Goal: Check status: Check status

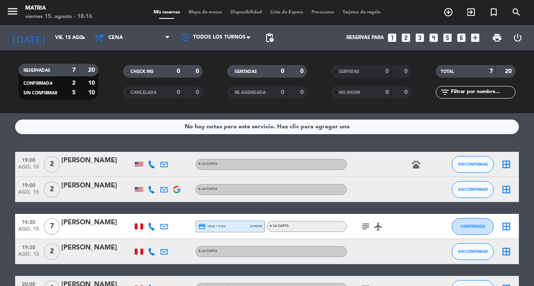
click at [363, 226] on icon "subject" at bounding box center [365, 227] width 10 height 10
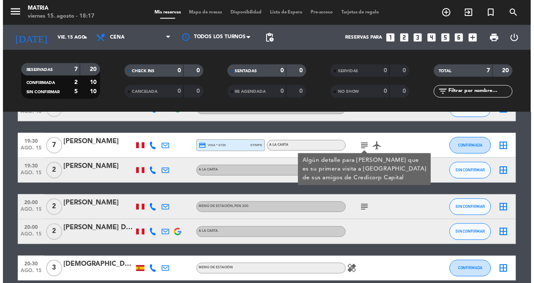
scroll to position [119, 0]
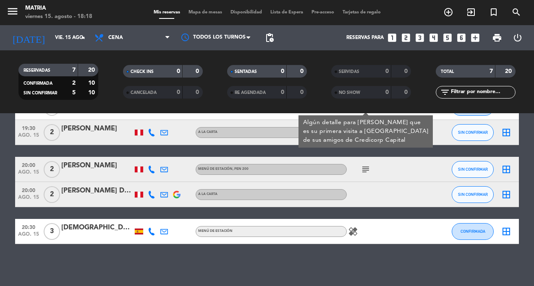
click at [363, 167] on icon "subject" at bounding box center [365, 169] width 10 height 10
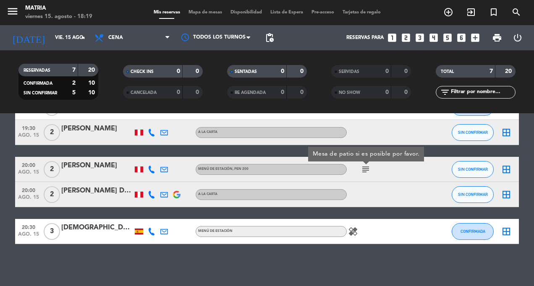
click at [352, 227] on icon "healing" at bounding box center [353, 232] width 10 height 10
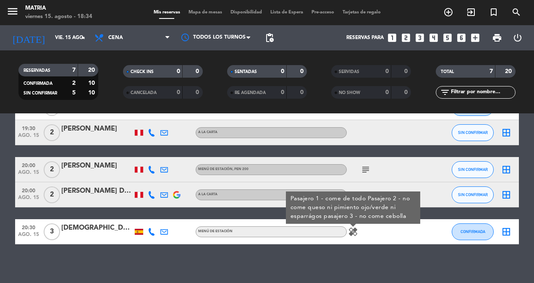
click at [127, 48] on div "Todos los servicios Almuerzo Cena Cena Todos los servicios Almuerzo Cena" at bounding box center [132, 37] width 84 height 25
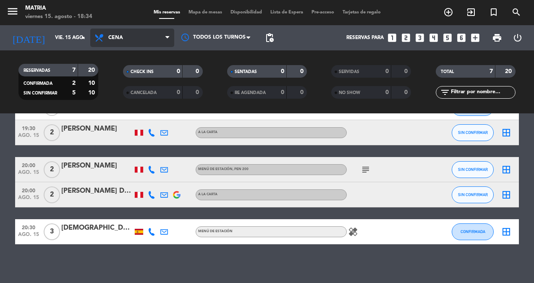
click at [113, 31] on span "Cena" at bounding box center [132, 38] width 84 height 18
click at [126, 71] on div "menu MATRIA [DATE] 15. agosto - 18:34 Mis reservas Mapa de mesas Disponibilidad…" at bounding box center [267, 56] width 534 height 113
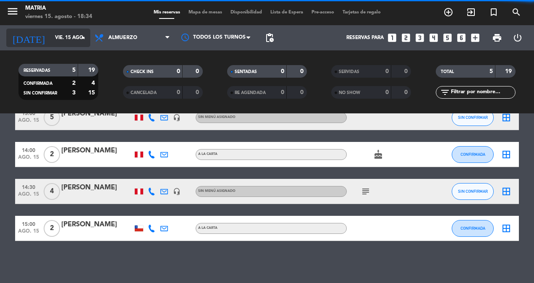
scroll to position [72, 0]
click at [69, 35] on input "vie. 15 ago." at bounding box center [84, 38] width 66 height 14
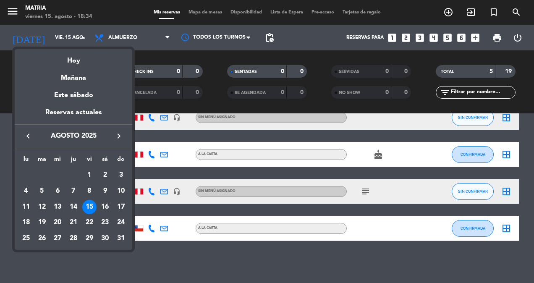
click at [86, 206] on div "15" at bounding box center [89, 207] width 14 height 14
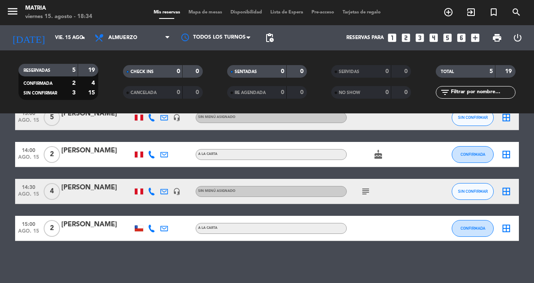
scroll to position [63, 0]
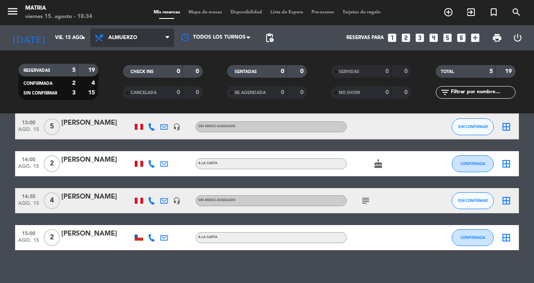
click at [128, 43] on span "Almuerzo" at bounding box center [132, 38] width 84 height 18
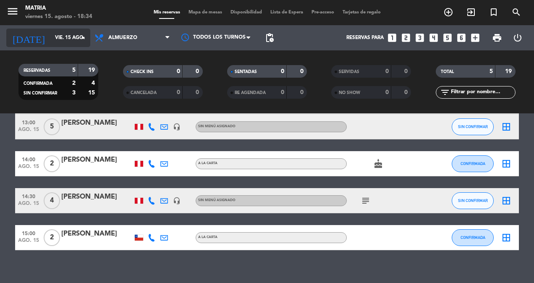
click at [57, 44] on input "vie. 15 ago." at bounding box center [84, 38] width 66 height 14
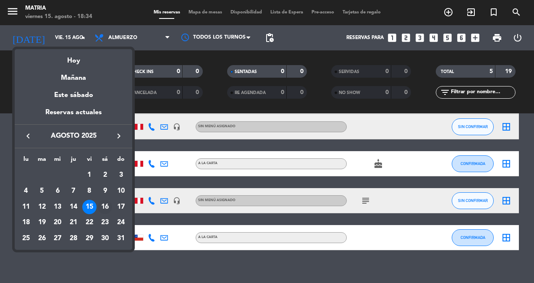
click at [106, 204] on div "16" at bounding box center [105, 207] width 14 height 14
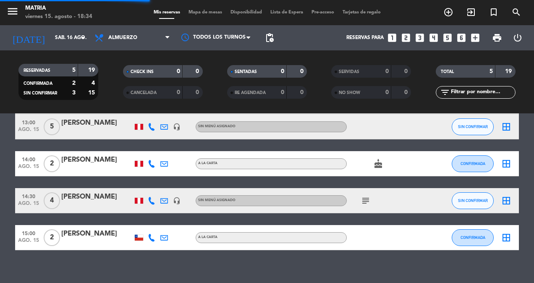
scroll to position [0, 0]
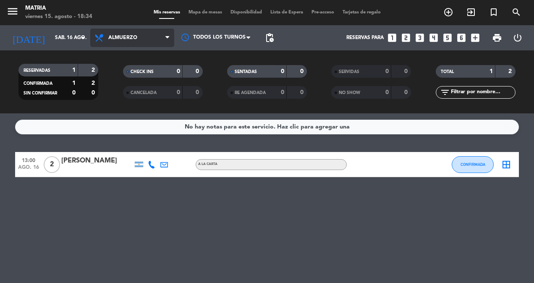
click at [130, 38] on span "Almuerzo" at bounding box center [122, 38] width 29 height 6
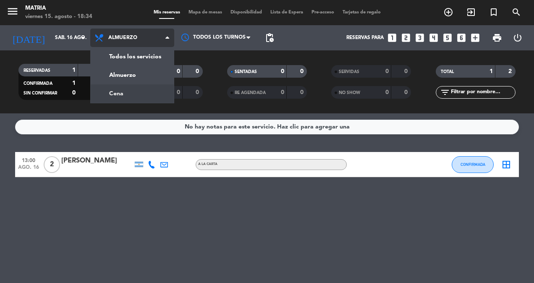
click at [143, 92] on div "menu MATRIA [DATE] 15. agosto - 18:34 Mis reservas Mapa de mesas Disponibilidad…" at bounding box center [267, 56] width 534 height 113
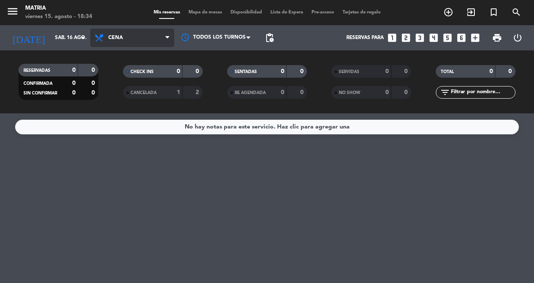
click at [114, 37] on span "Cena" at bounding box center [115, 38] width 15 height 6
click at [123, 73] on div "menu MATRIA [DATE] 15. agosto - 18:34 Mis reservas Mapa de mesas Disponibilidad…" at bounding box center [267, 56] width 534 height 113
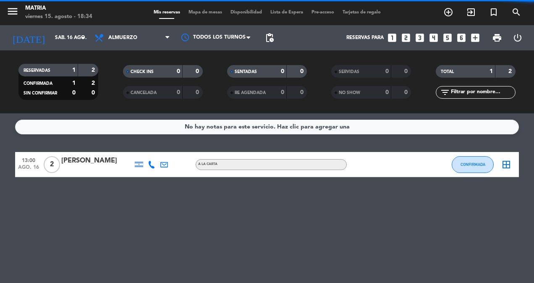
click at [126, 42] on span "Almuerzo" at bounding box center [132, 38] width 84 height 18
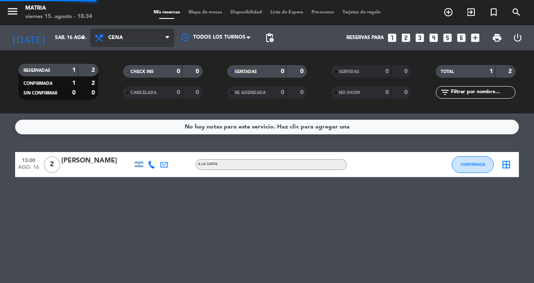
click at [133, 90] on div "menu MATRIA [DATE] 15. agosto - 18:34 Mis reservas Mapa de mesas Disponibilidad…" at bounding box center [267, 56] width 534 height 113
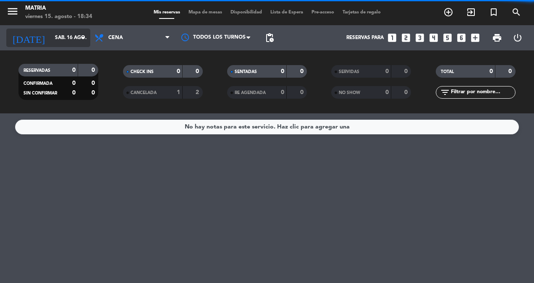
click at [77, 33] on input "sáb. 16 ago." at bounding box center [84, 38] width 66 height 14
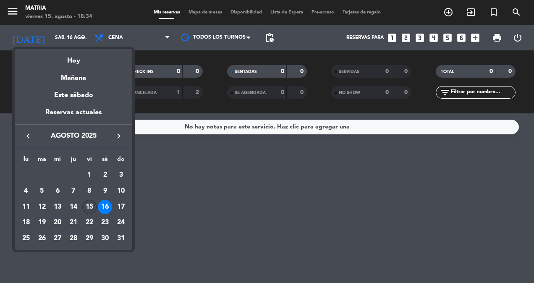
click at [88, 209] on div "15" at bounding box center [89, 207] width 14 height 14
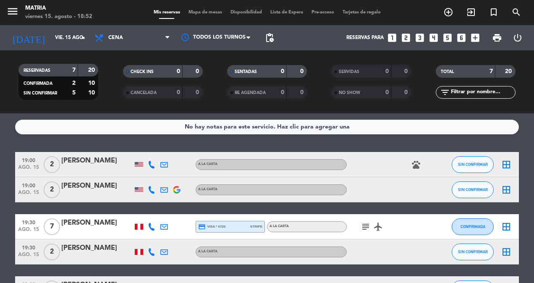
drag, startPoint x: 384, startPoint y: 278, endPoint x: 383, endPoint y: 288, distance: 10.1
click at [383, 283] on html "close × MATRIA × chrome_reader_mode Listado de Reservas account_box Clientes ac…" at bounding box center [267, 141] width 534 height 283
copy div "19:00 [DATE] 2 [PERSON_NAME] A la Carta pets SIN CONFIRMAR border_all 19:00 [DA…"
click at [431, 270] on div "19:00 [DATE] 2 [PERSON_NAME] A la Carta pets SIN CONFIRMAR border_all 19:00 [DA…" at bounding box center [267, 257] width 504 height 211
click at [412, 164] on icon "pets" at bounding box center [416, 164] width 10 height 10
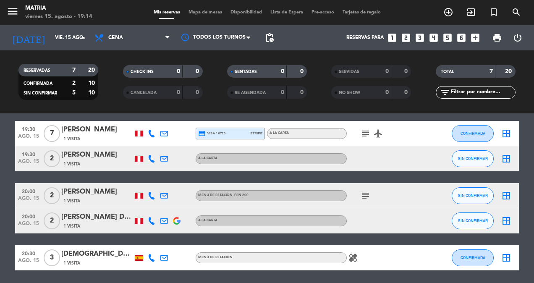
scroll to position [107, 0]
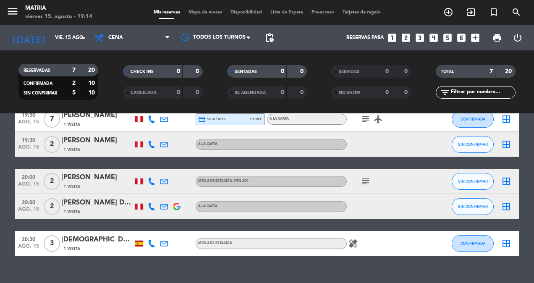
click at [363, 115] on icon "subject" at bounding box center [365, 119] width 10 height 10
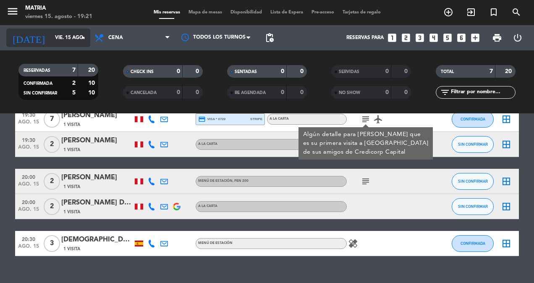
click at [51, 32] on input "vie. 15 ago." at bounding box center [84, 38] width 66 height 14
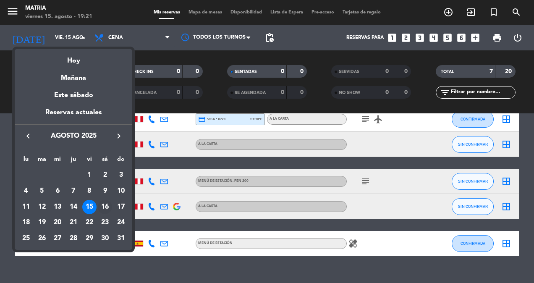
click at [106, 203] on div "16" at bounding box center [105, 207] width 14 height 14
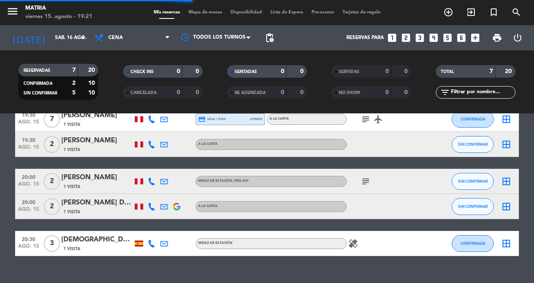
scroll to position [0, 0]
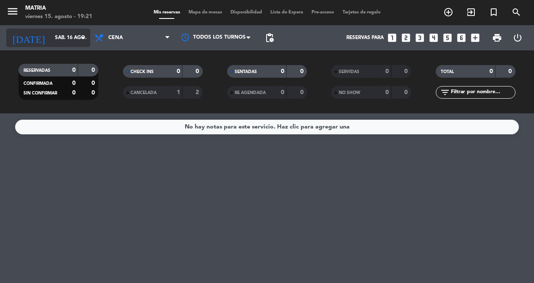
click at [62, 37] on input "sáb. 16 ago." at bounding box center [84, 38] width 66 height 14
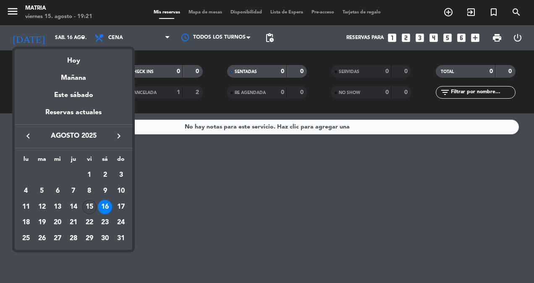
click at [90, 204] on div "15" at bounding box center [89, 207] width 14 height 14
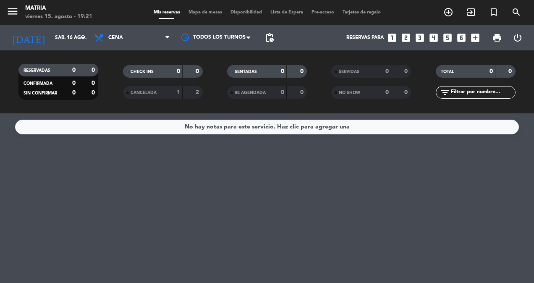
type input "vie. 15 ago."
